Goal: Task Accomplishment & Management: Complete application form

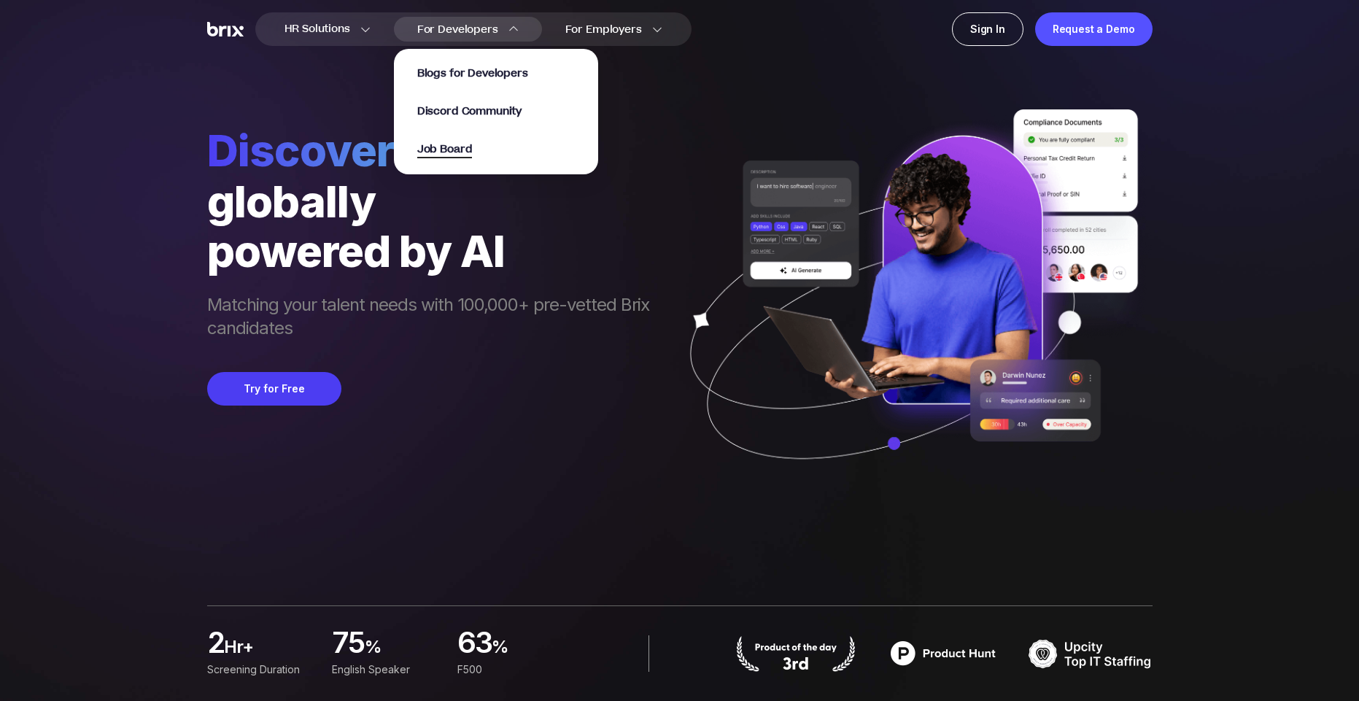
click at [449, 150] on span "Job Board" at bounding box center [444, 150] width 55 height 17
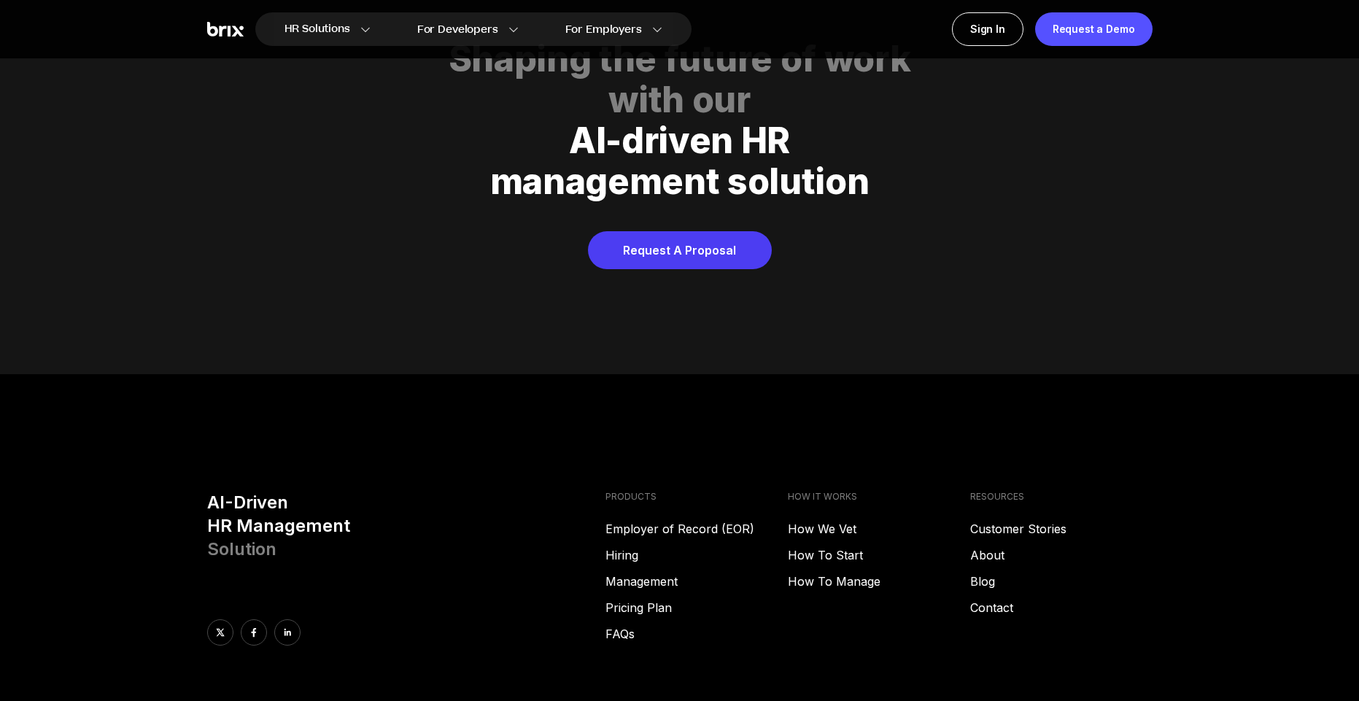
scroll to position [7449, 0]
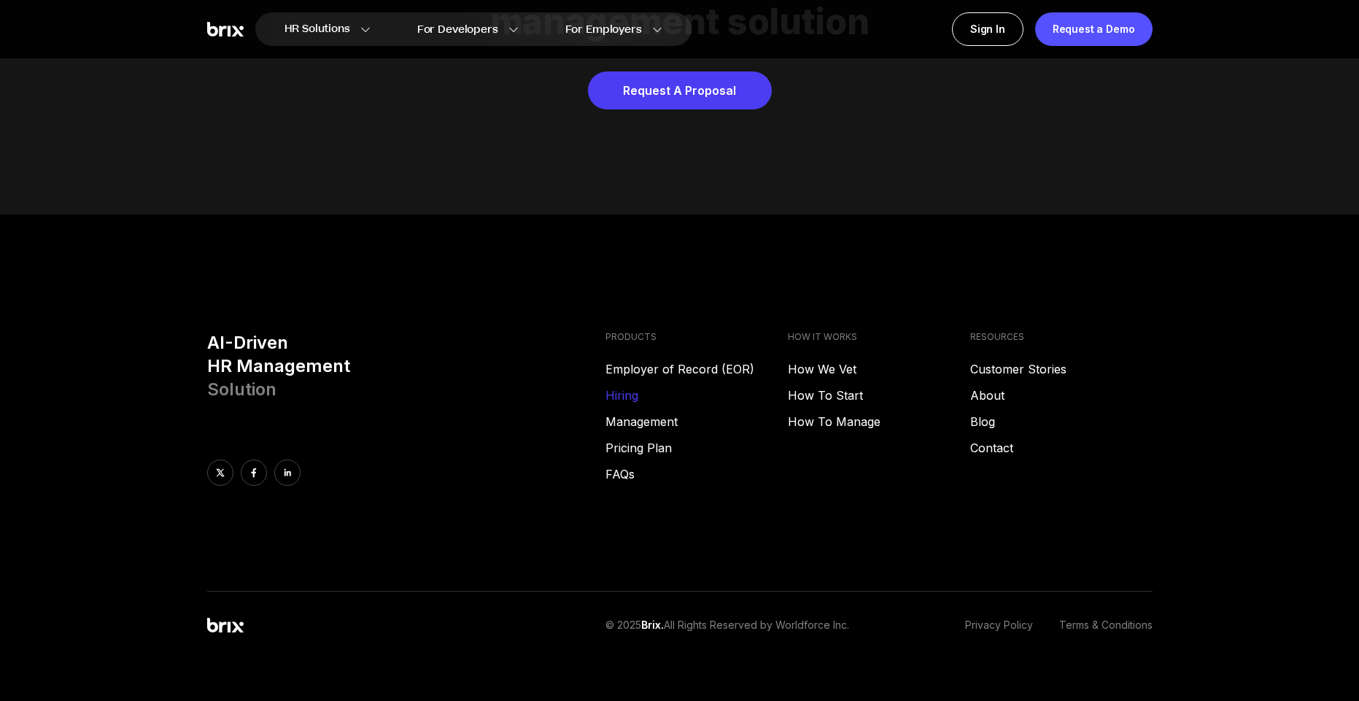
click at [631, 387] on link "Hiring" at bounding box center [696, 396] width 182 height 18
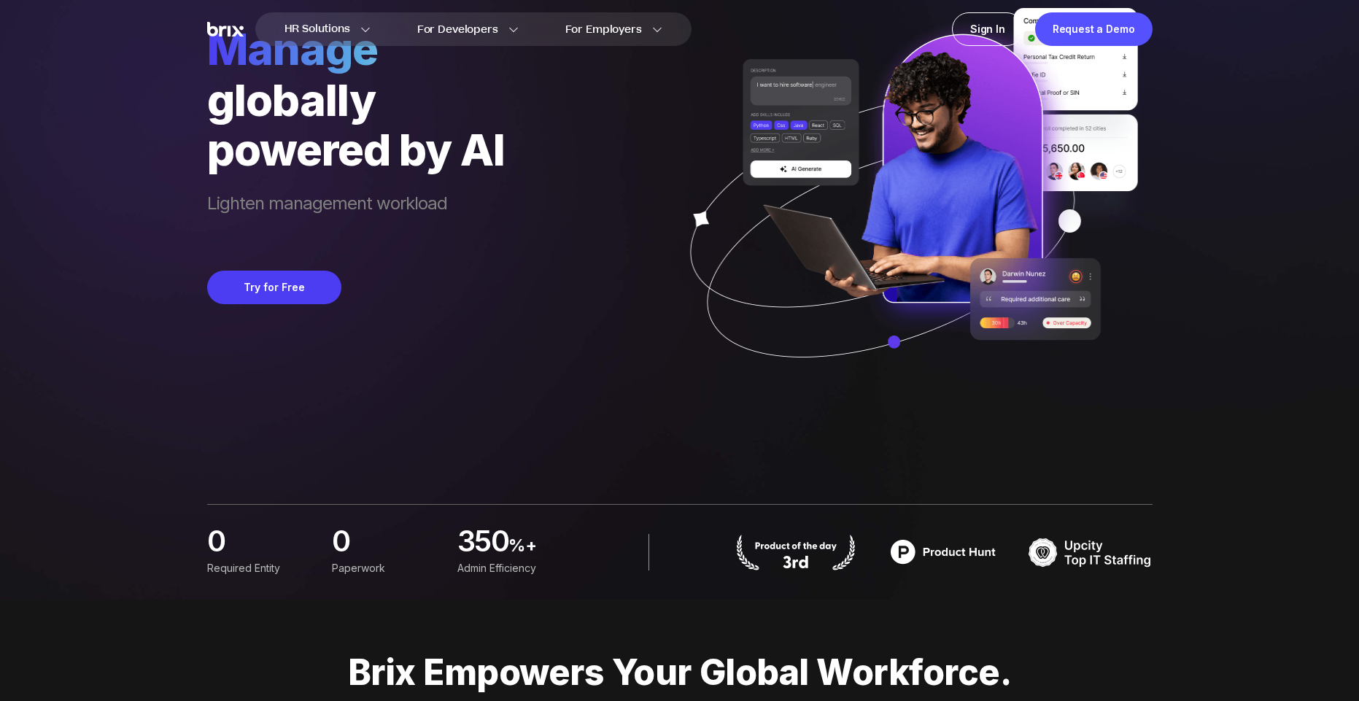
scroll to position [0, 0]
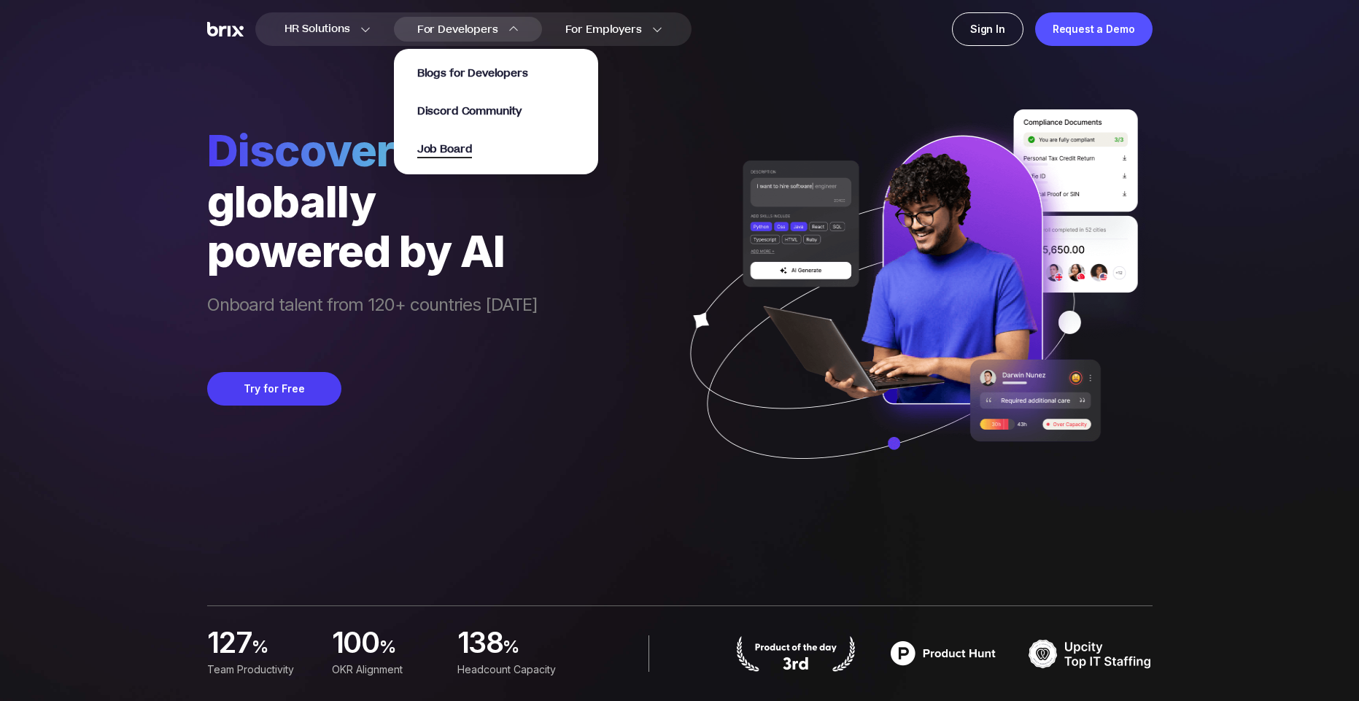
click at [460, 152] on span "Job Board" at bounding box center [444, 150] width 55 height 17
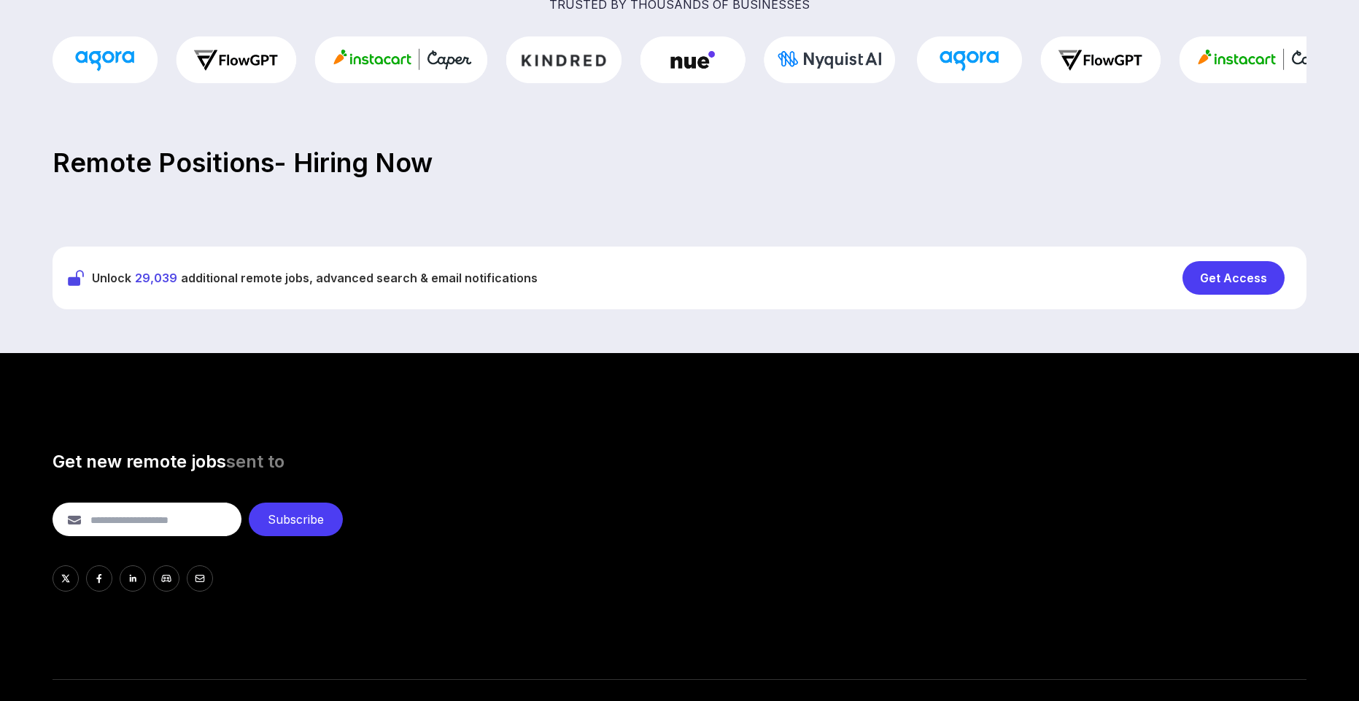
scroll to position [523, 0]
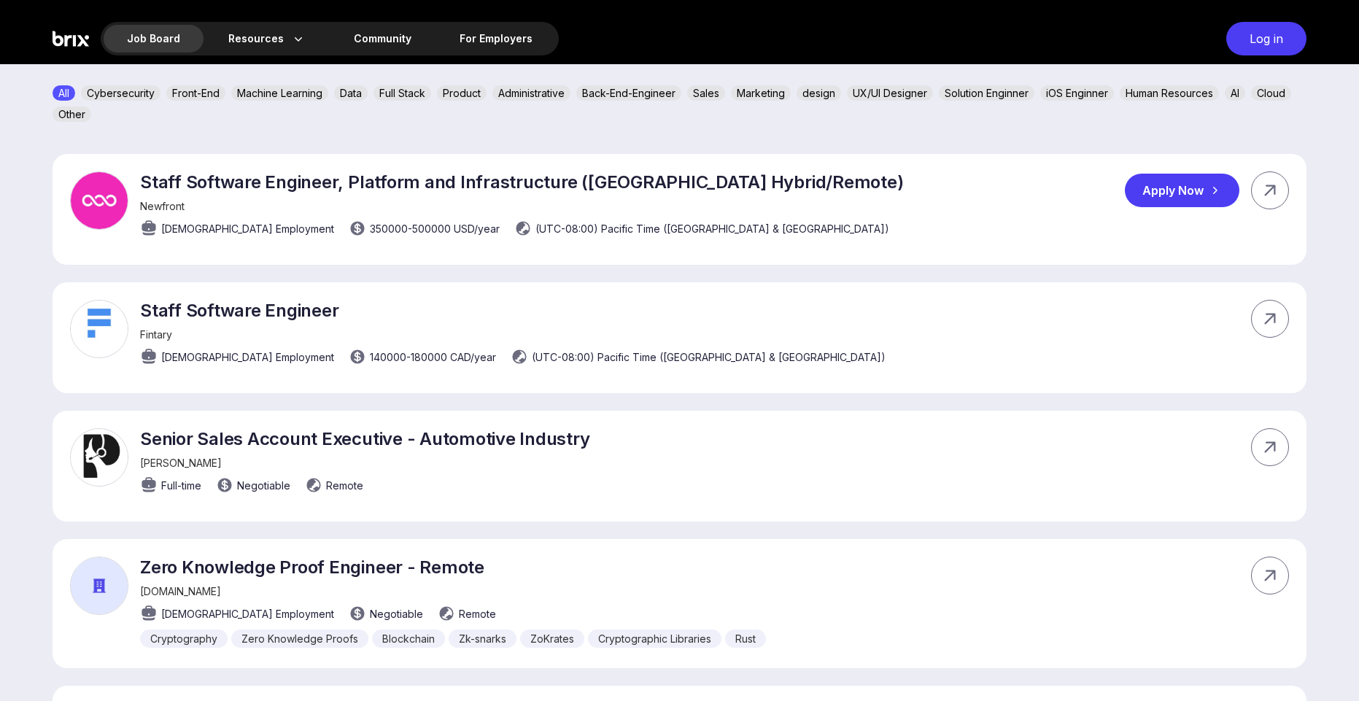
click at [1144, 195] on div "Apply Now" at bounding box center [1182, 191] width 115 height 34
